Goal: Task Accomplishment & Management: Use online tool/utility

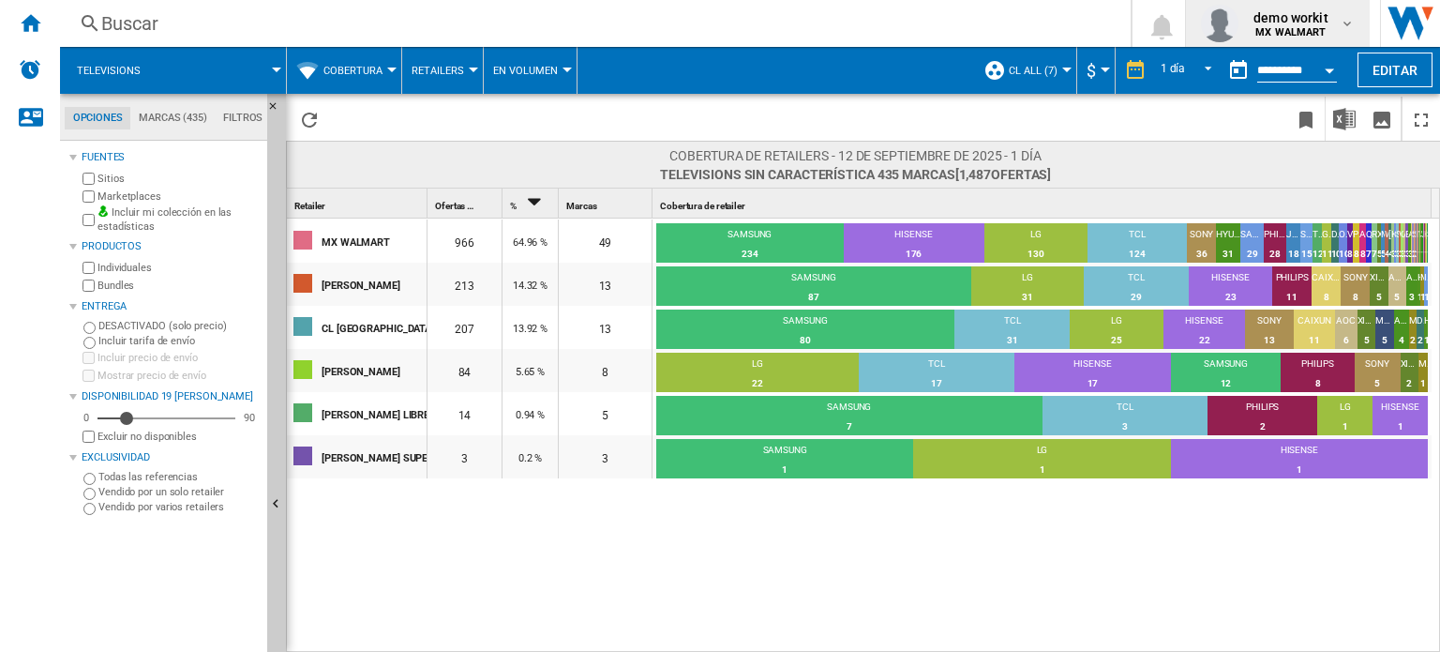
click at [1343, 17] on md-icon "button" at bounding box center [1347, 23] width 15 height 15
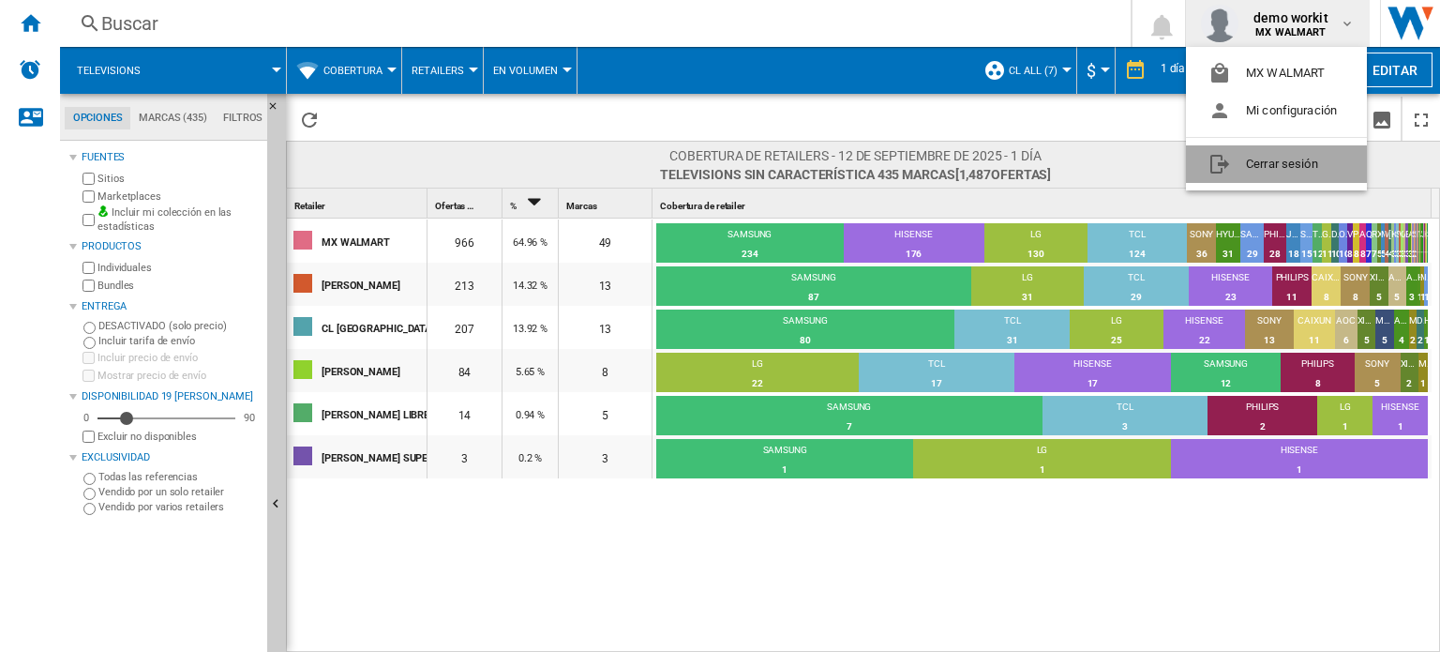
click at [1298, 168] on button "Cerrar sesión" at bounding box center [1276, 164] width 181 height 38
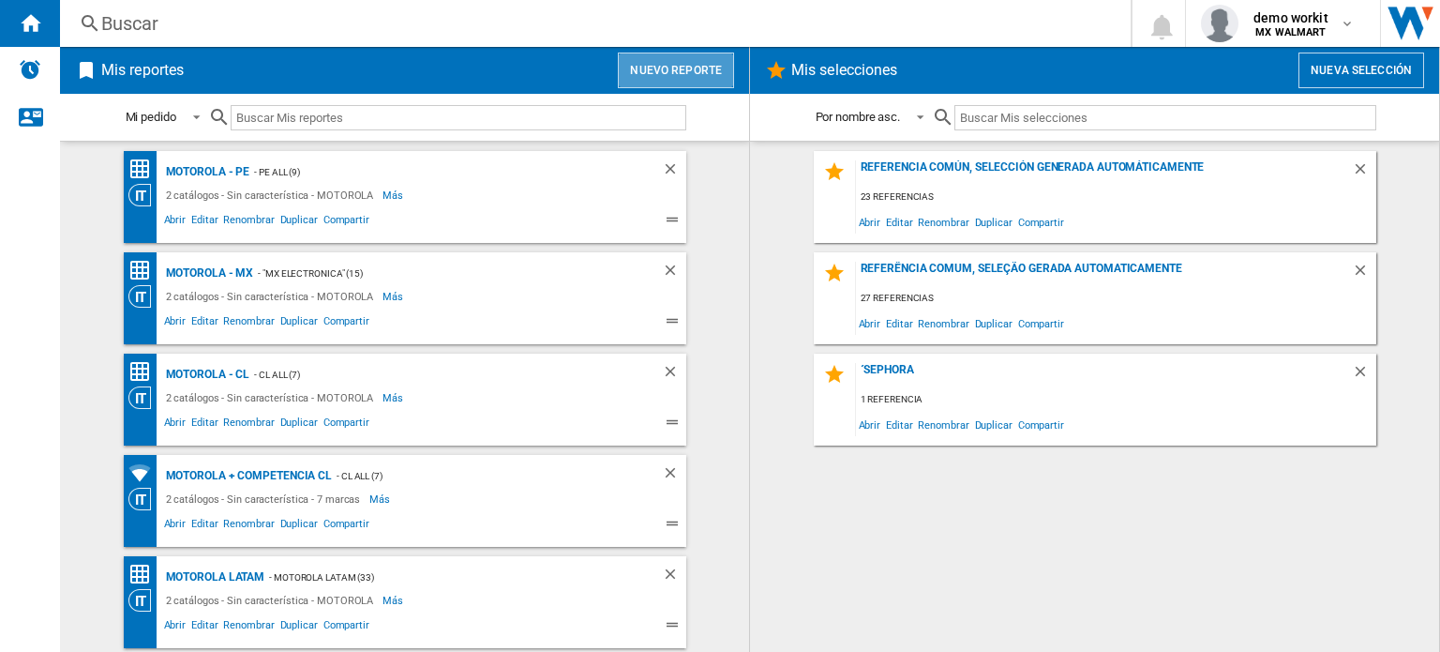
click at [683, 68] on button "Nuevo reporte" at bounding box center [676, 71] width 116 height 36
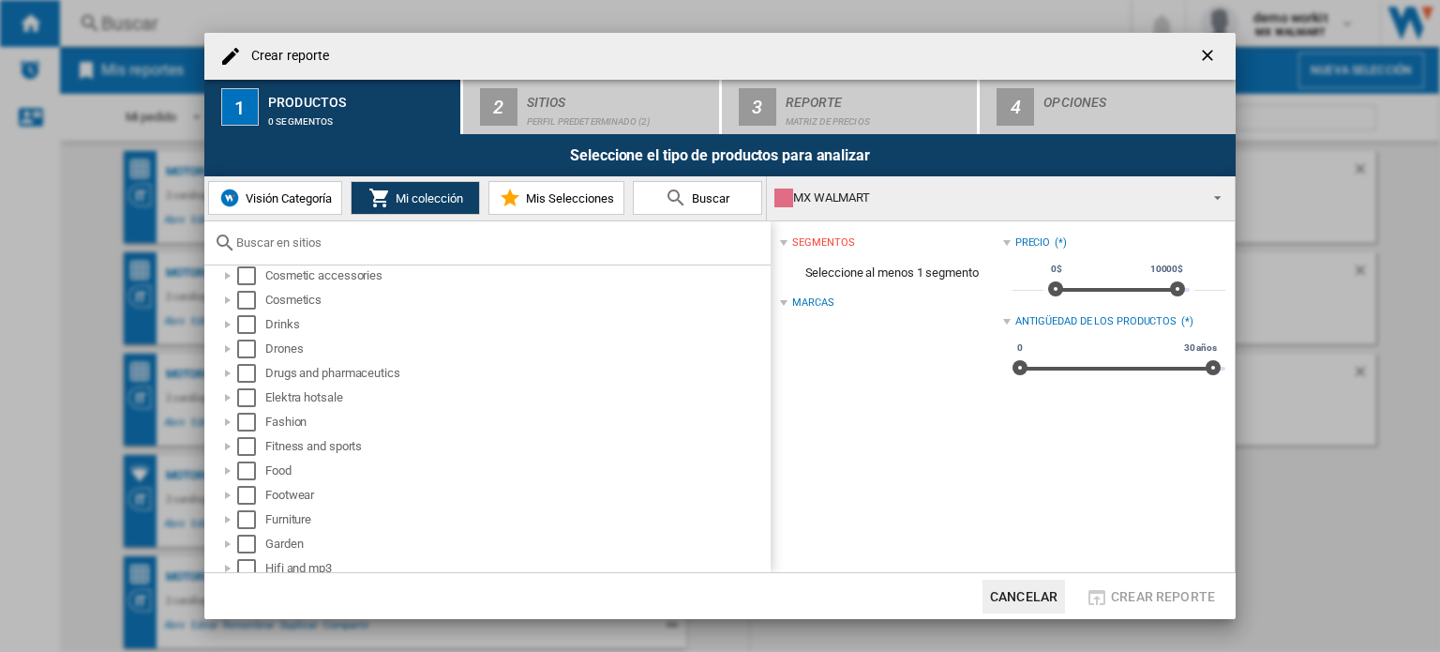
scroll to position [439, 0]
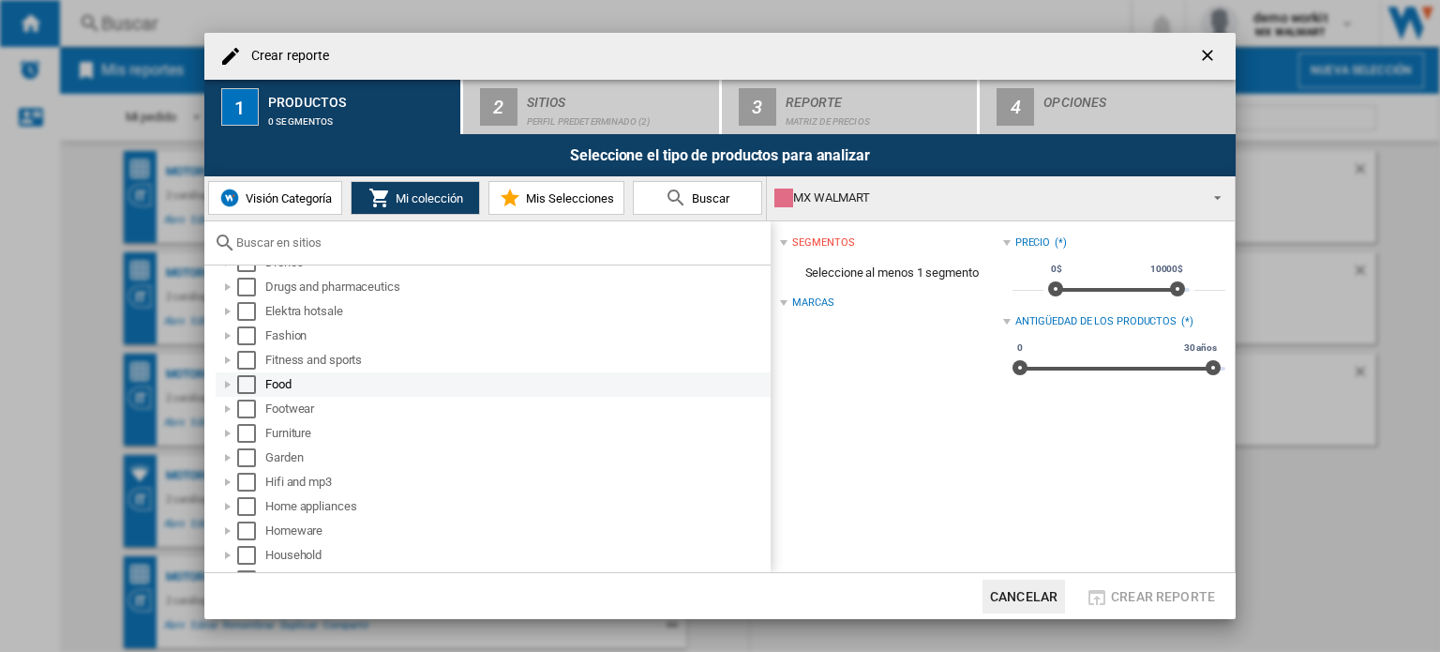
click at [230, 384] on div at bounding box center [227, 384] width 19 height 19
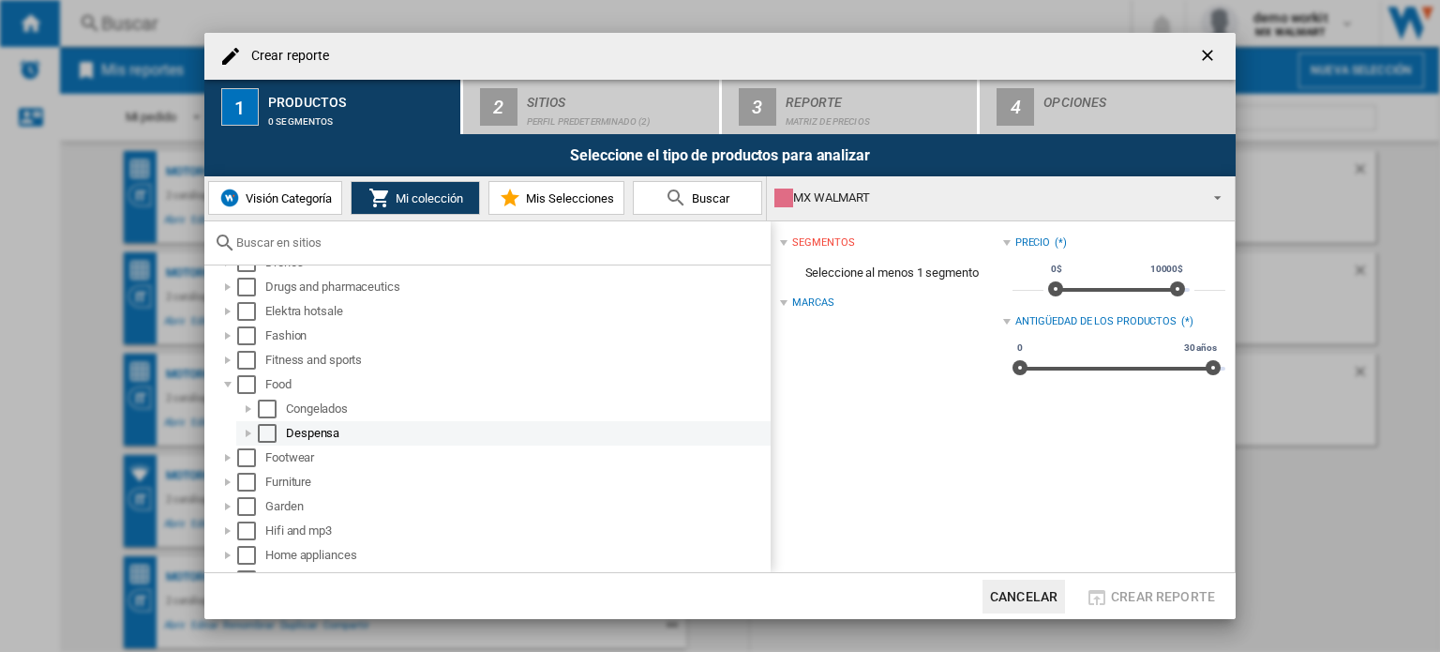
click at [248, 430] on div at bounding box center [248, 433] width 19 height 19
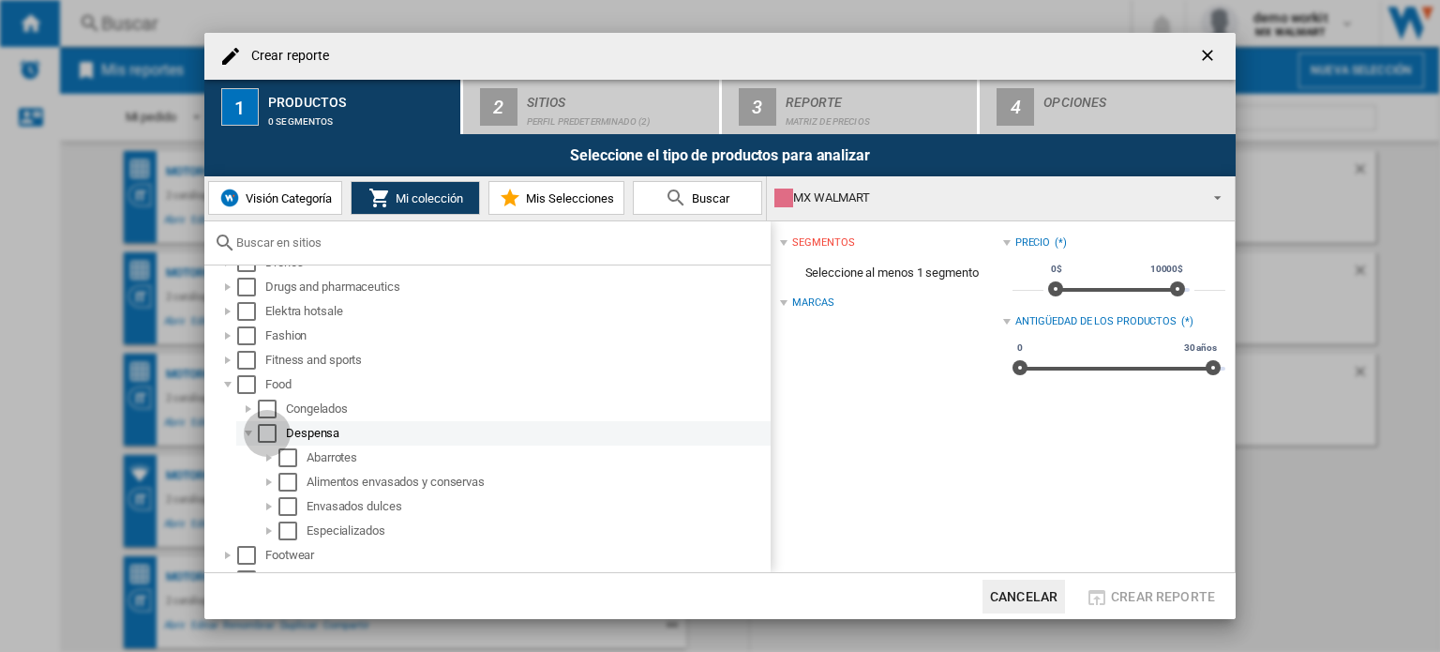
click at [266, 435] on div "Select" at bounding box center [267, 433] width 19 height 19
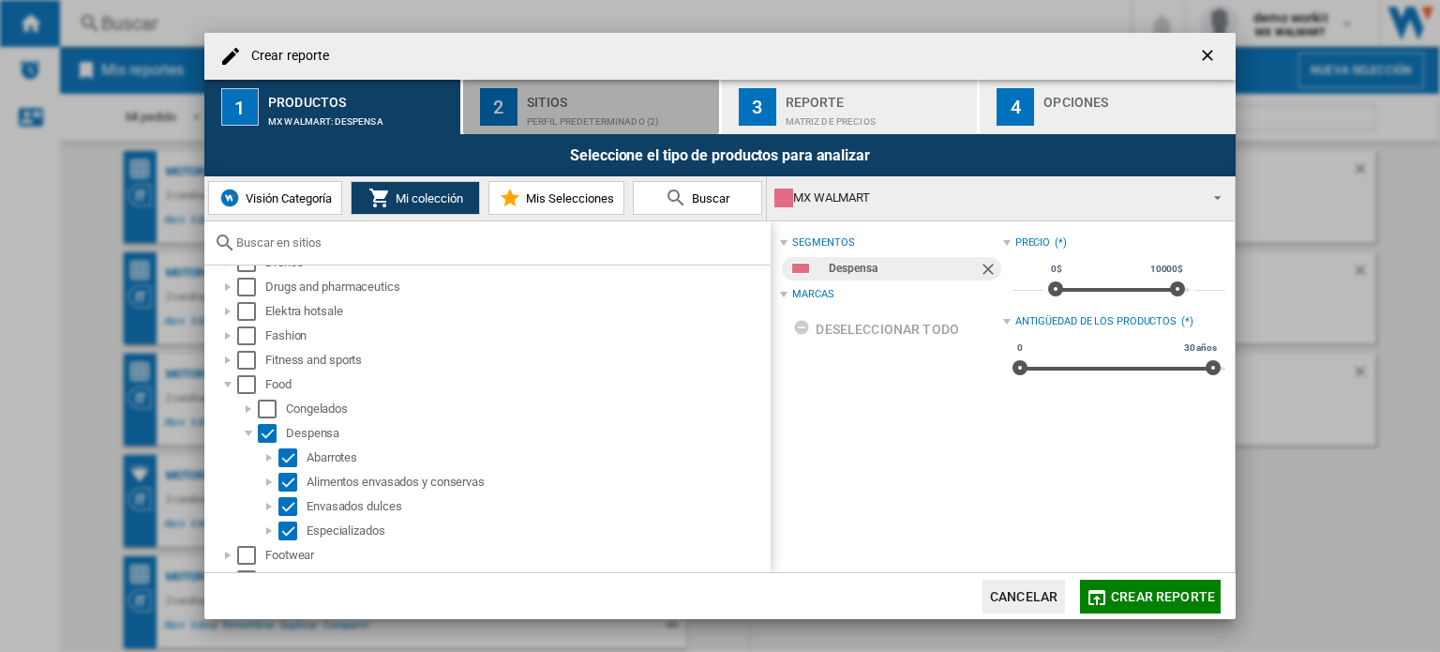
click at [589, 98] on div "Sitios" at bounding box center [619, 97] width 185 height 20
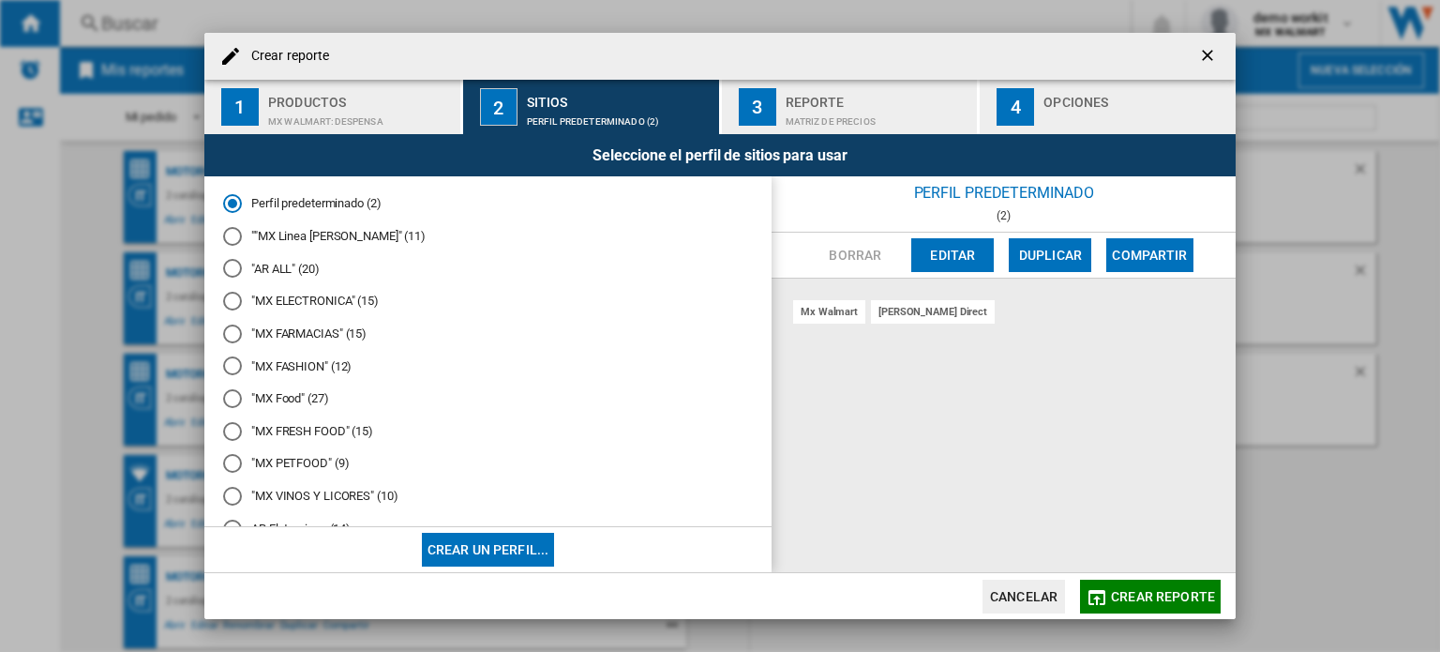
click at [279, 401] on md-radio-button ""MX Food" (27)" at bounding box center [488, 399] width 530 height 18
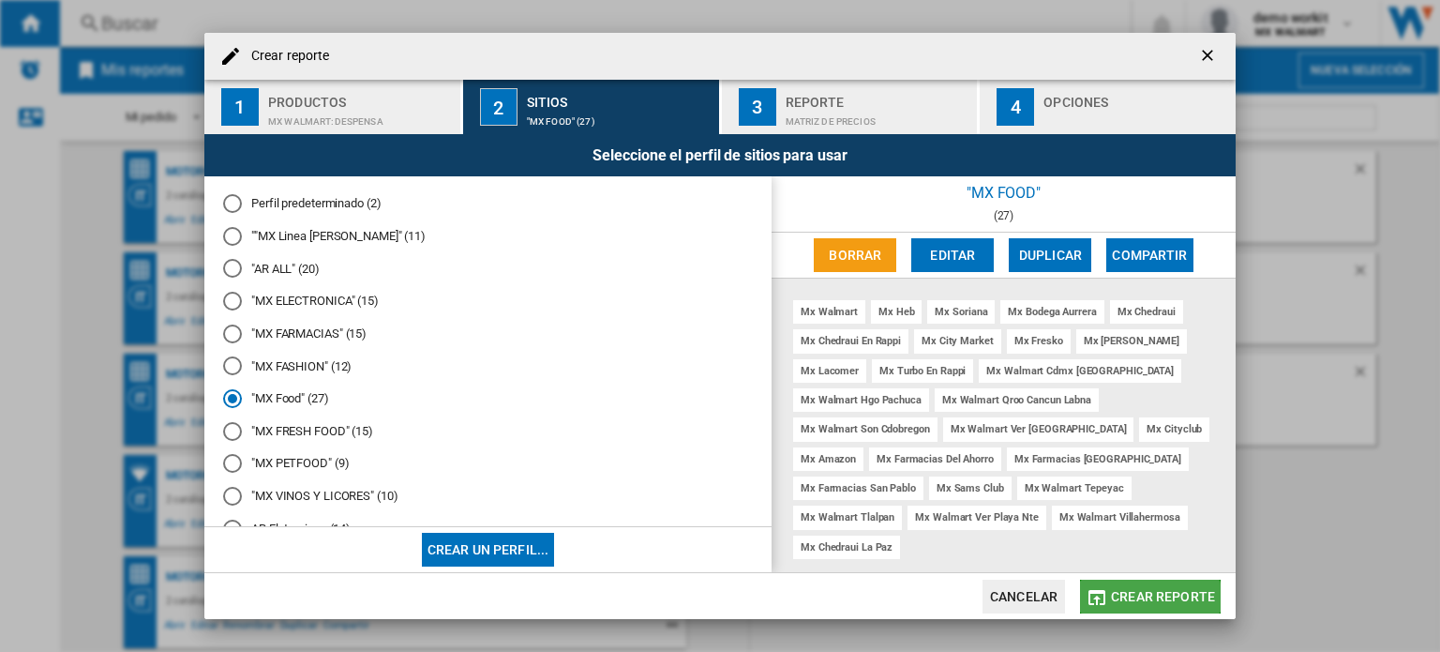
click at [1140, 600] on span "Crear reporte" at bounding box center [1163, 596] width 104 height 15
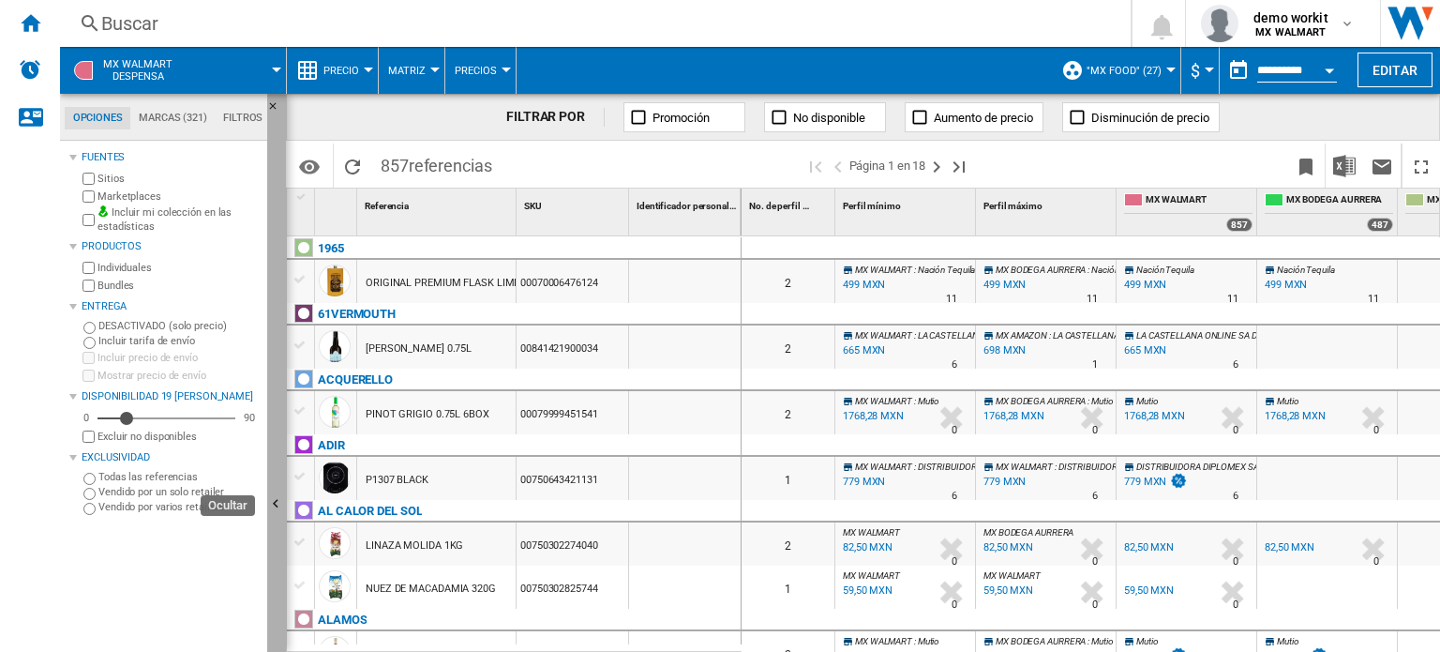
click at [278, 483] on button "Ocultar" at bounding box center [276, 505] width 19 height 822
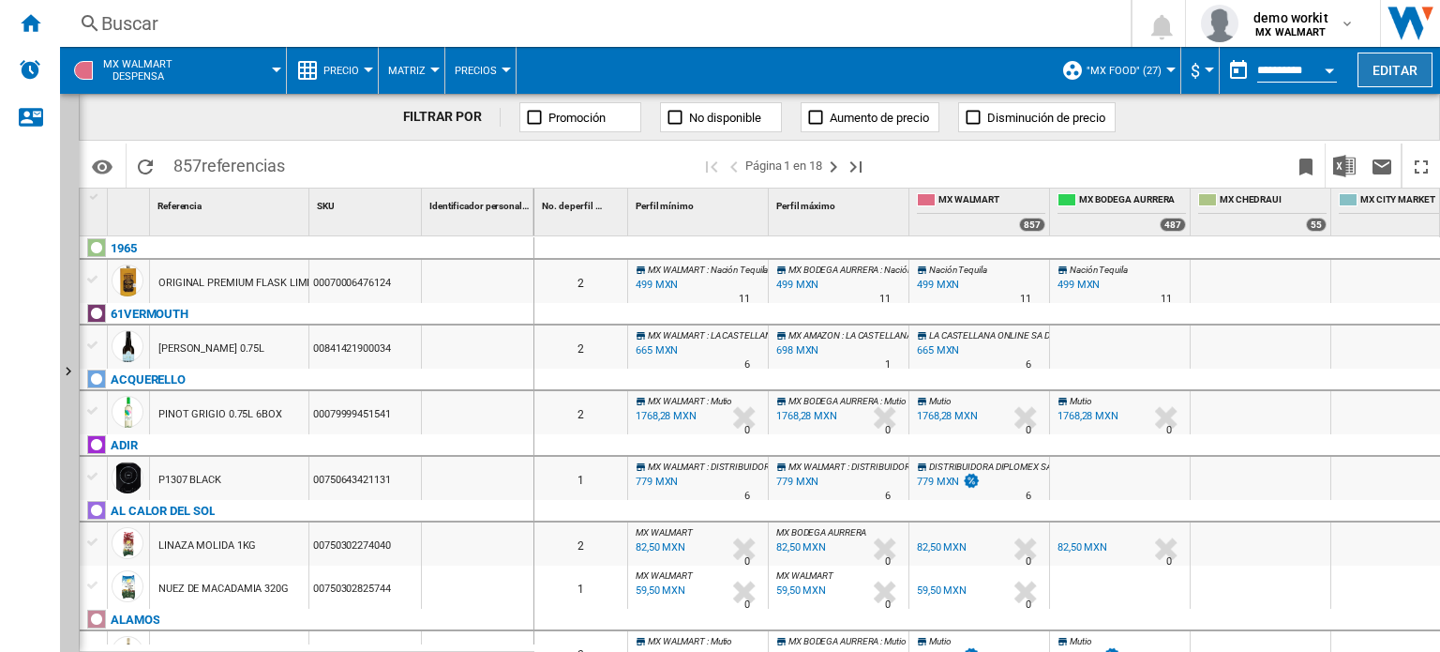
click at [1363, 74] on button "Editar" at bounding box center [1395, 70] width 75 height 35
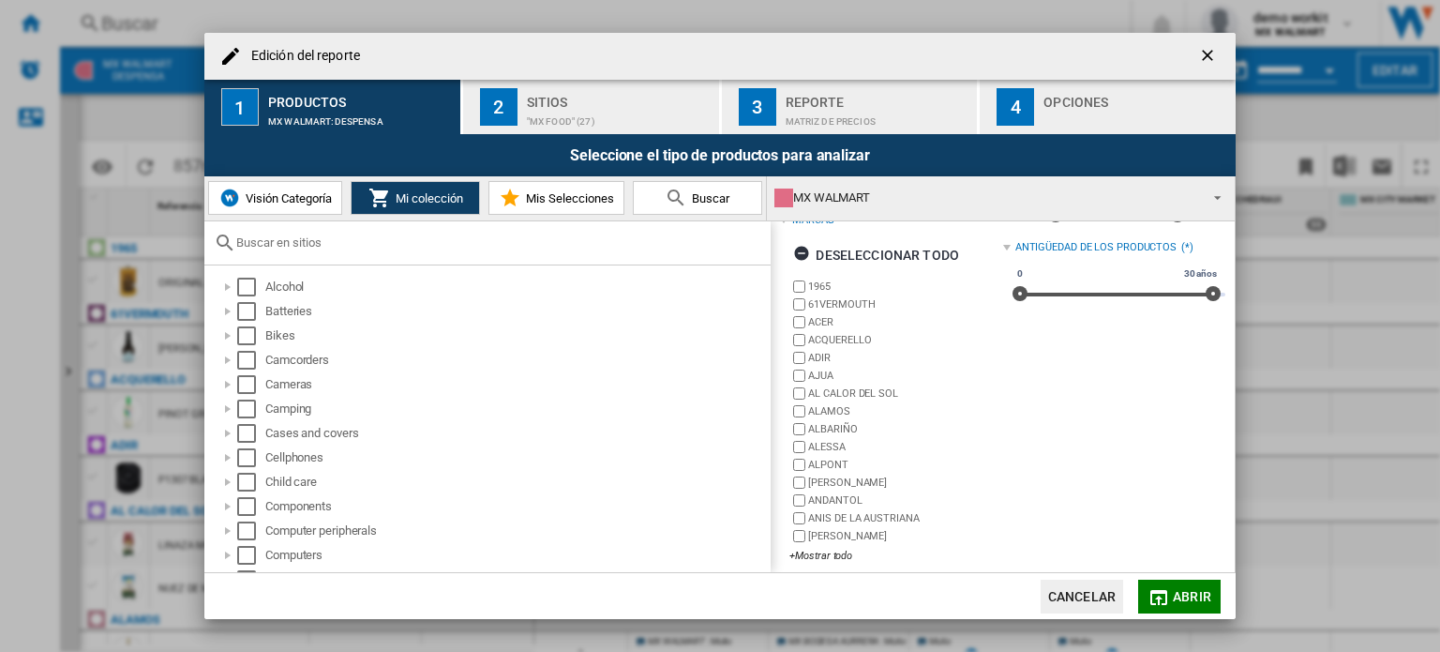
scroll to position [86, 0]
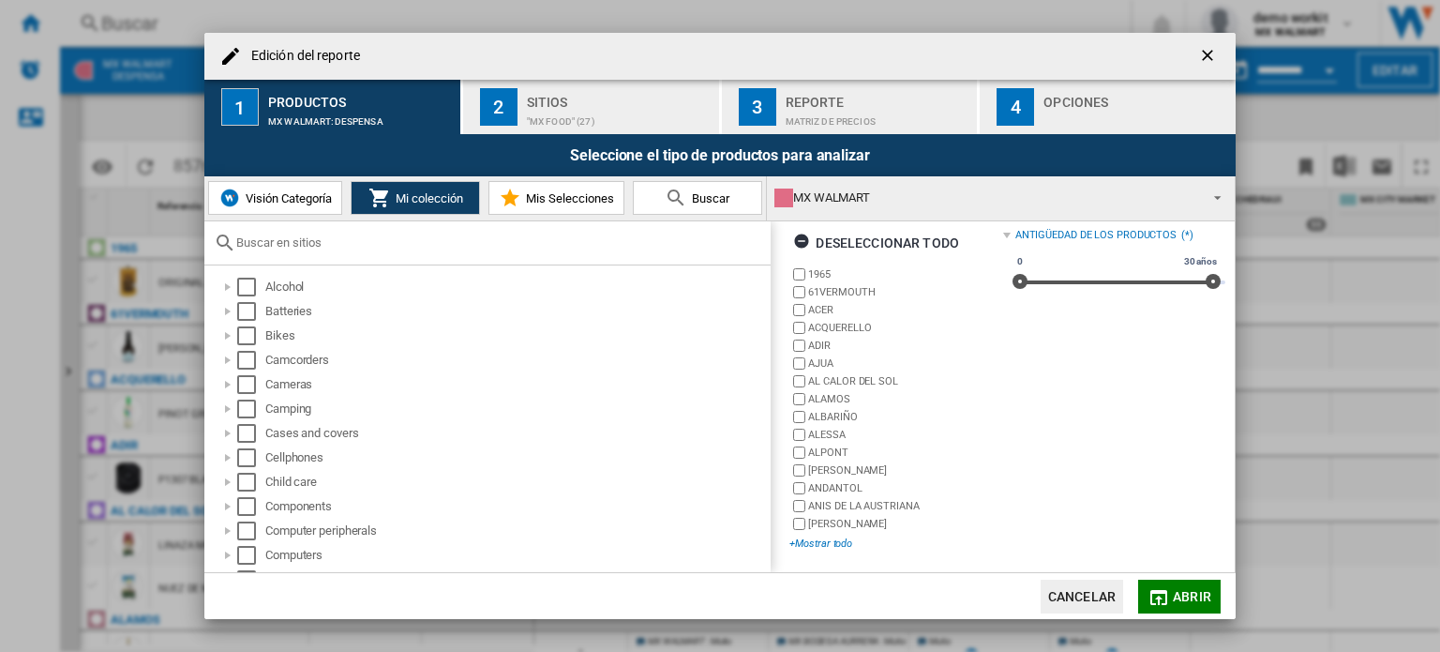
click at [823, 536] on div "+Mostrar todo" at bounding box center [896, 543] width 213 height 14
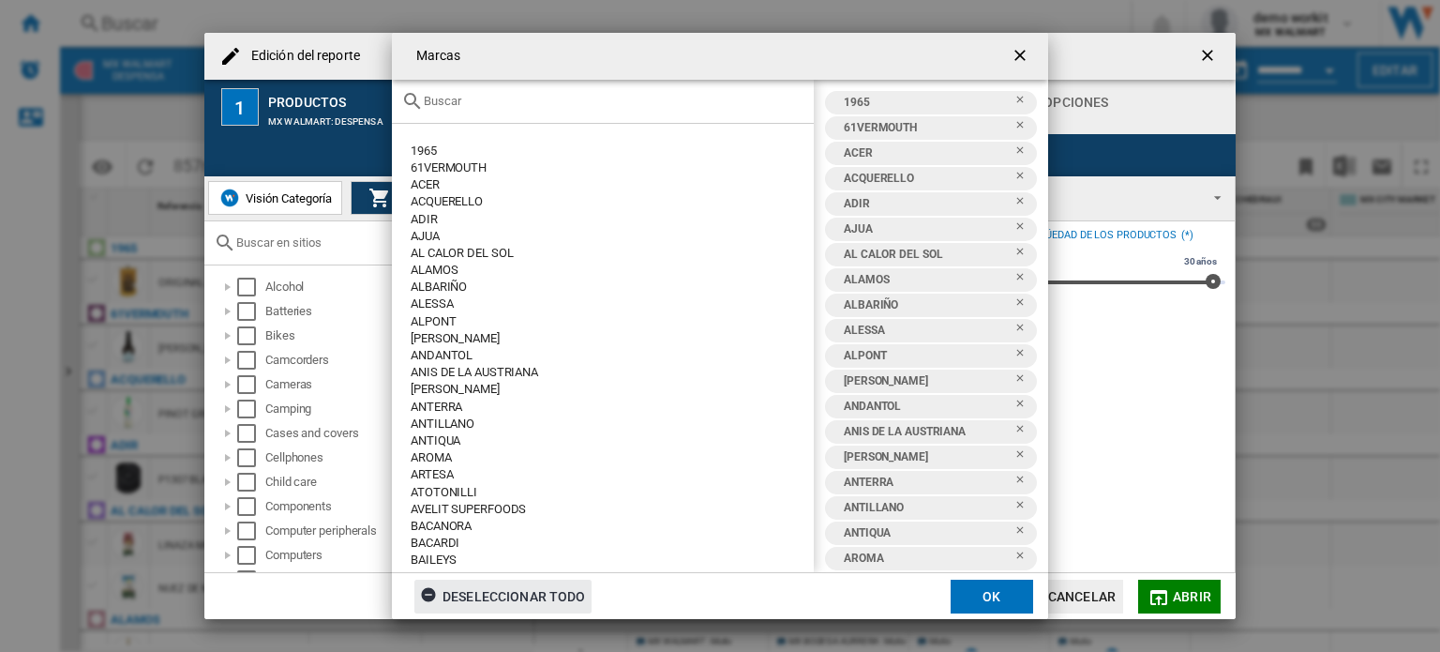
click at [558, 589] on div "Deseleccionar todo" at bounding box center [503, 597] width 166 height 34
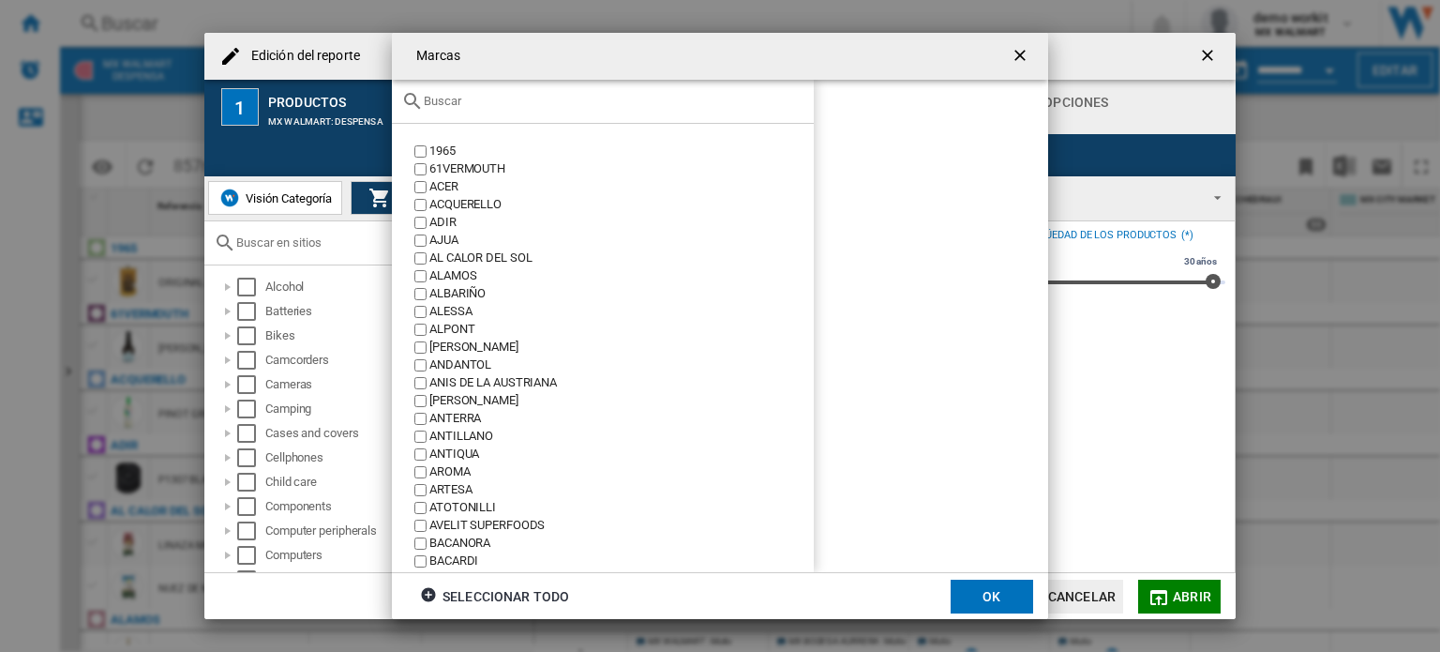
click at [535, 102] on input "text" at bounding box center [614, 101] width 381 height 14
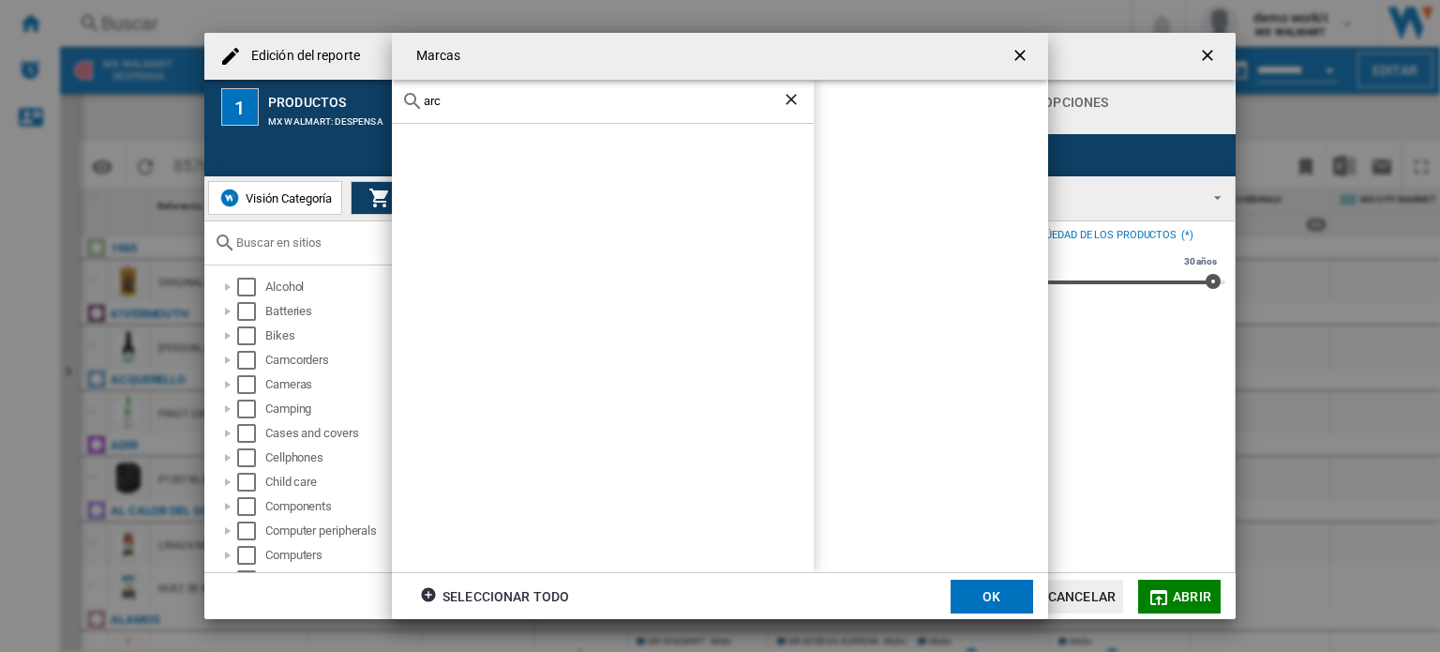
type input "arc"
click at [791, 93] on ng-md-icon "Borrar búsqueda" at bounding box center [793, 101] width 23 height 23
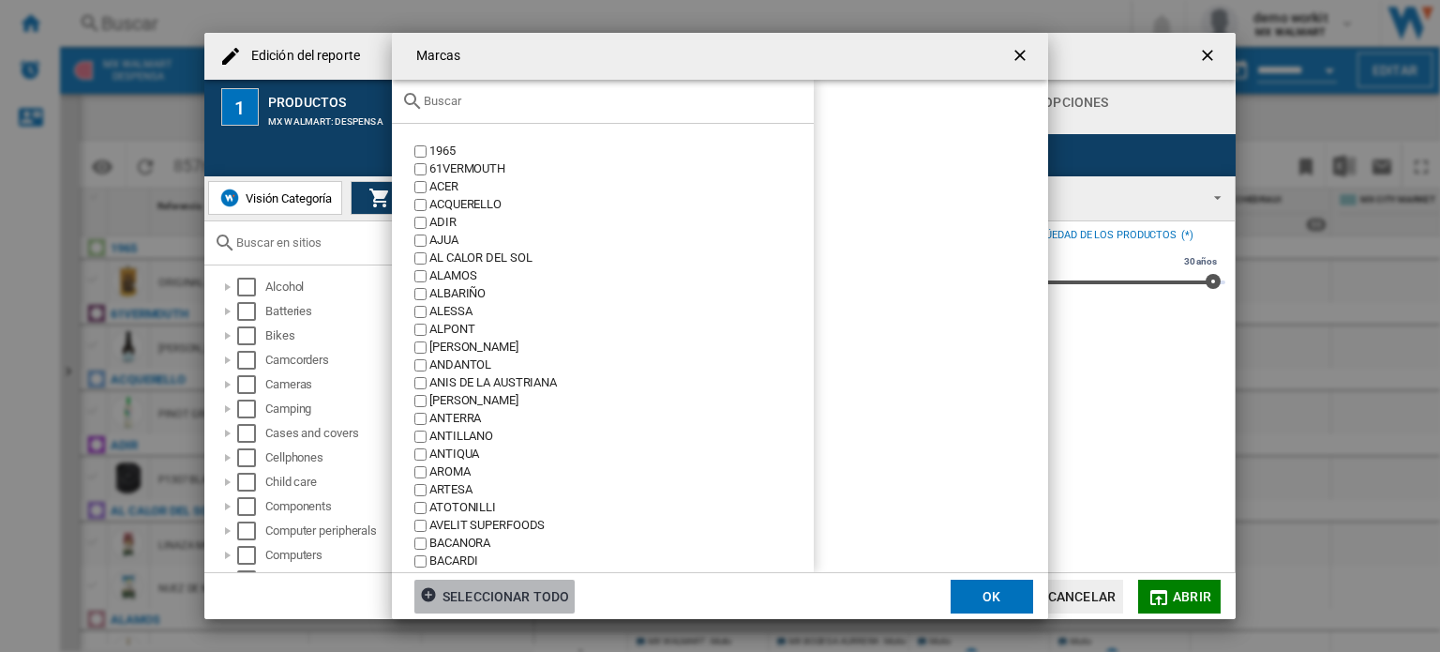
click at [514, 599] on div "Seleccionar todo" at bounding box center [494, 597] width 149 height 34
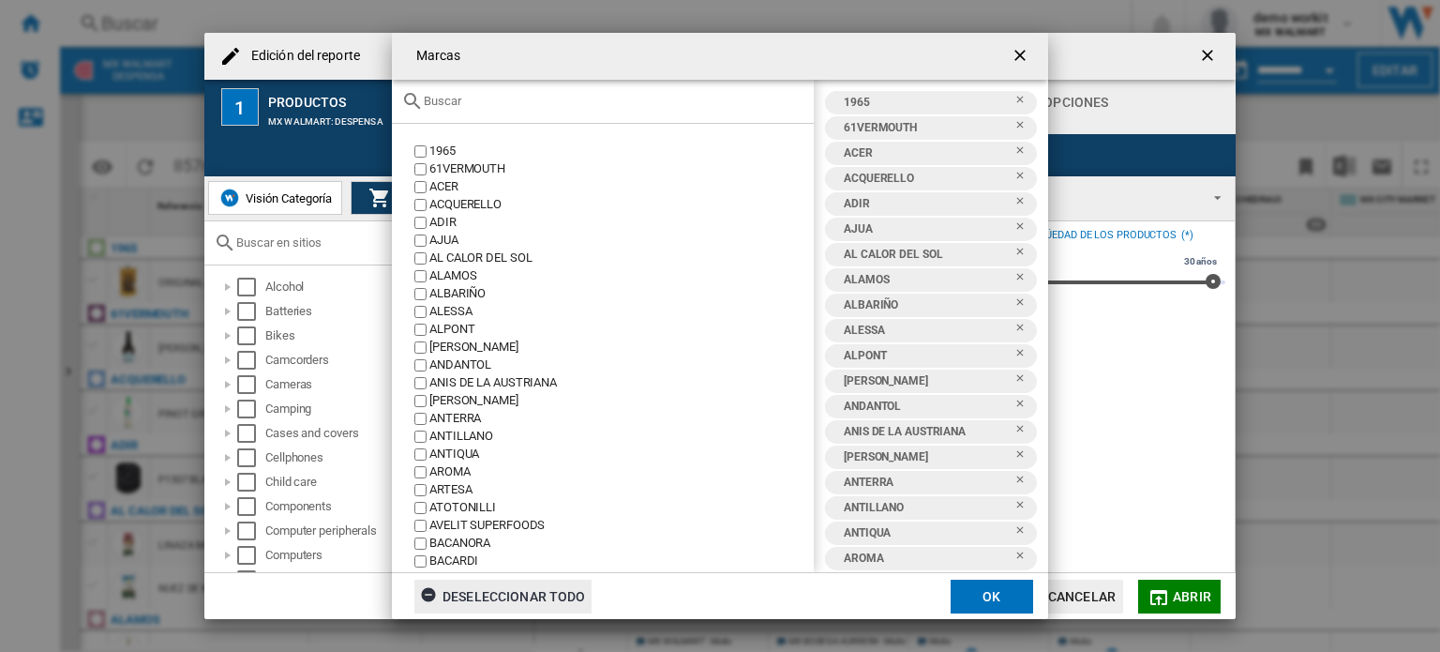
click at [1017, 52] on ng-md-icon "getI18NText('BUTTONS.CLOSE_DIALOG')" at bounding box center [1022, 57] width 23 height 23
